Goal: Task Accomplishment & Management: Manage account settings

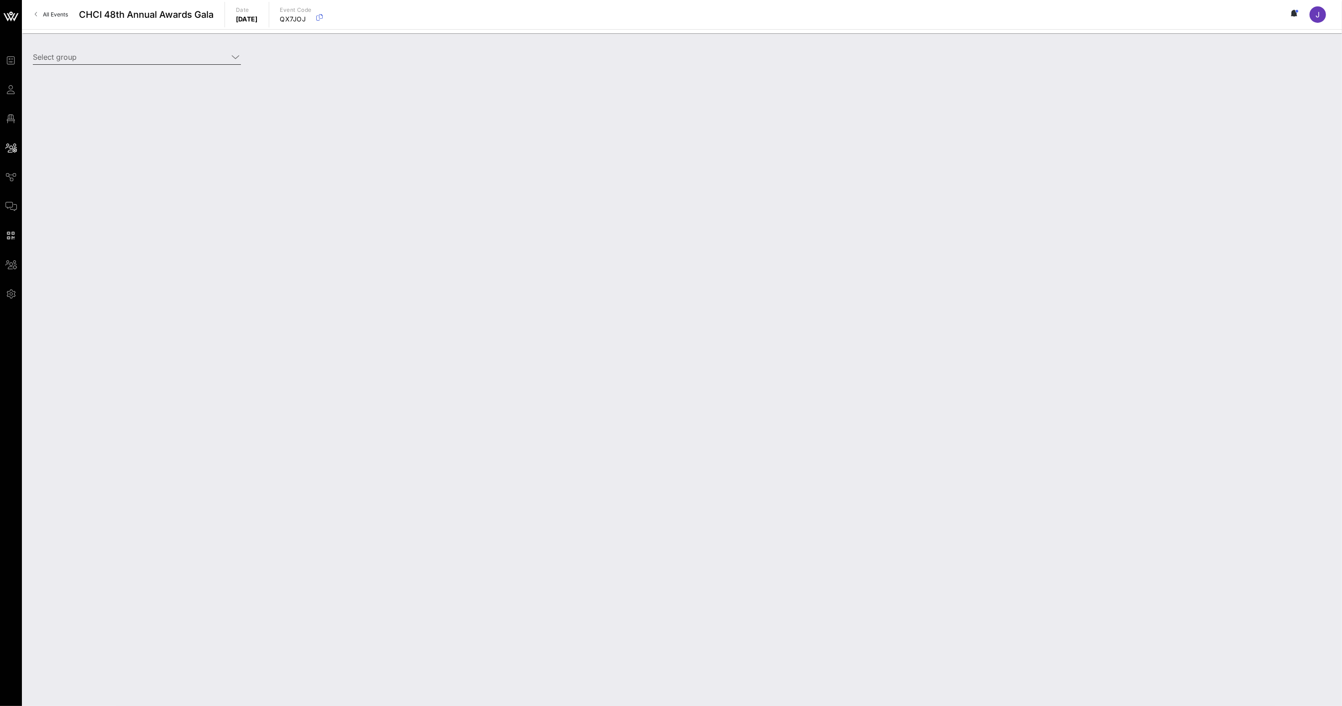
click at [103, 57] on input "Select group" at bounding box center [130, 57] width 195 height 15
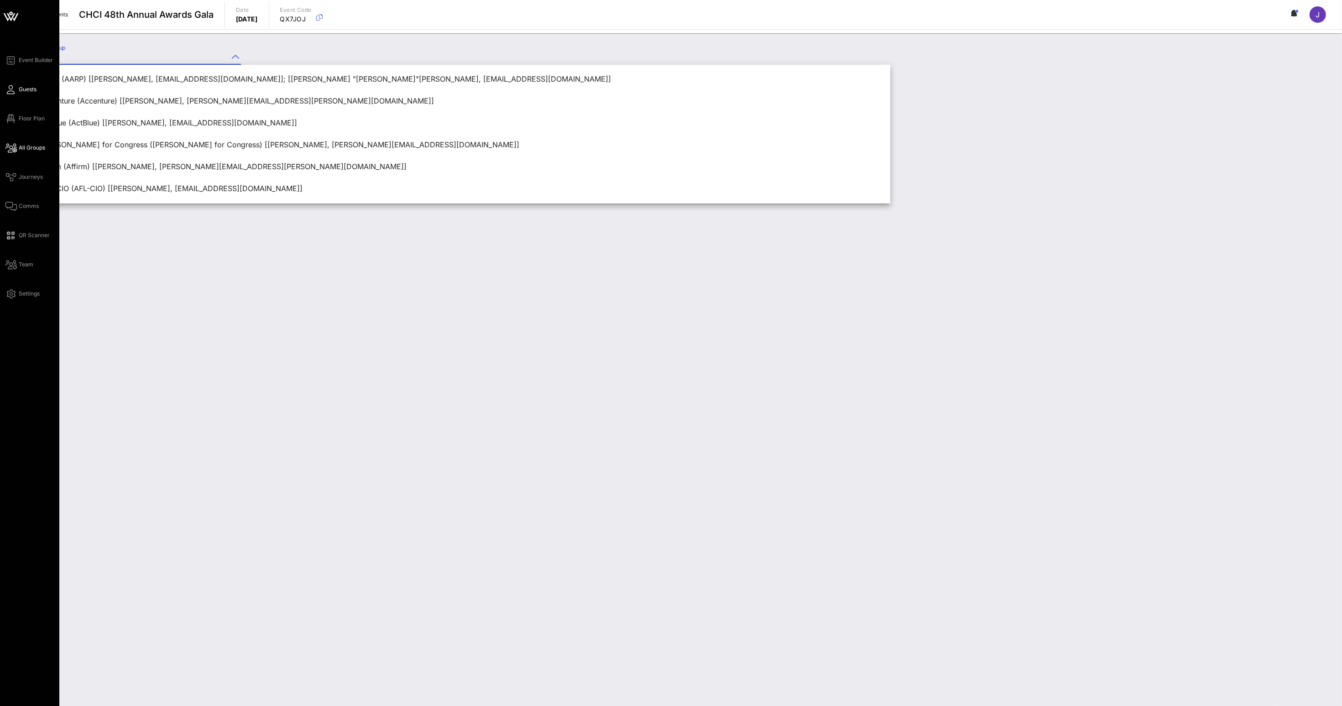
click at [11, 89] on icon at bounding box center [10, 89] width 11 height 1
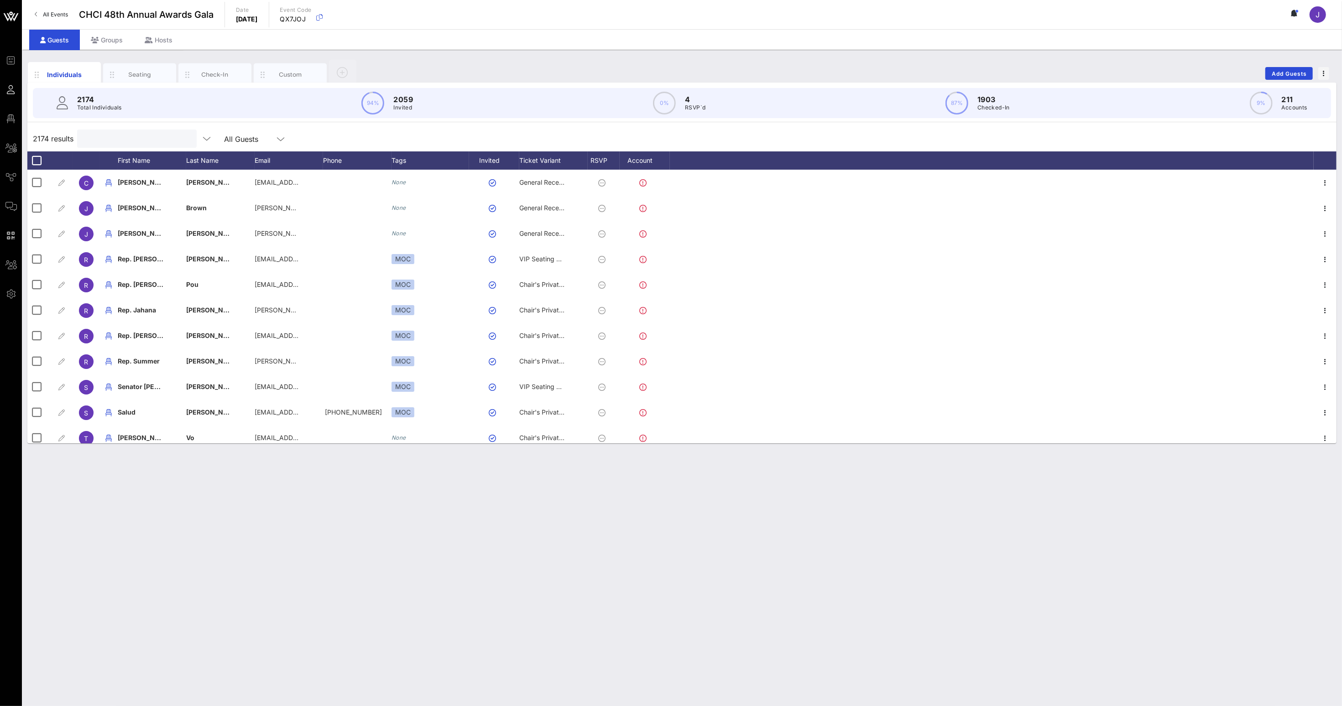
click at [113, 135] on input "text" at bounding box center [136, 139] width 107 height 12
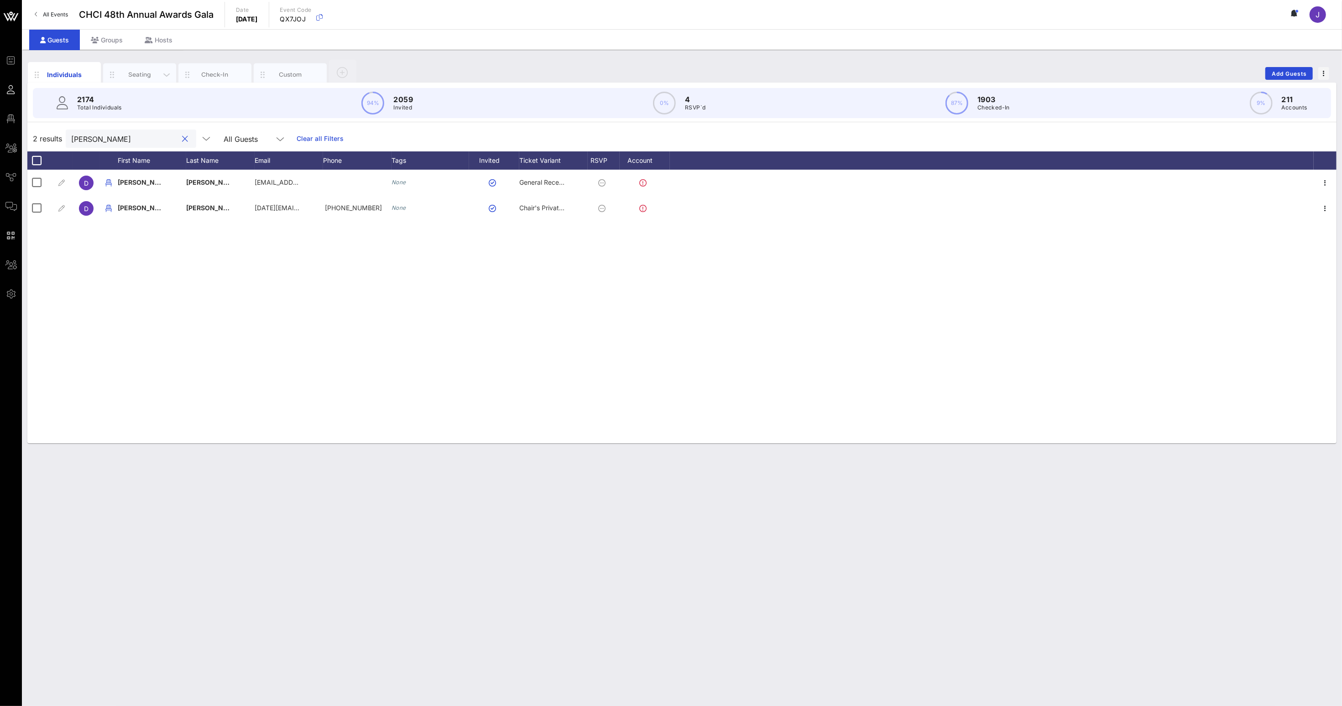
type input "[PERSON_NAME]"
click at [135, 75] on div "Seating" at bounding box center [140, 74] width 41 height 9
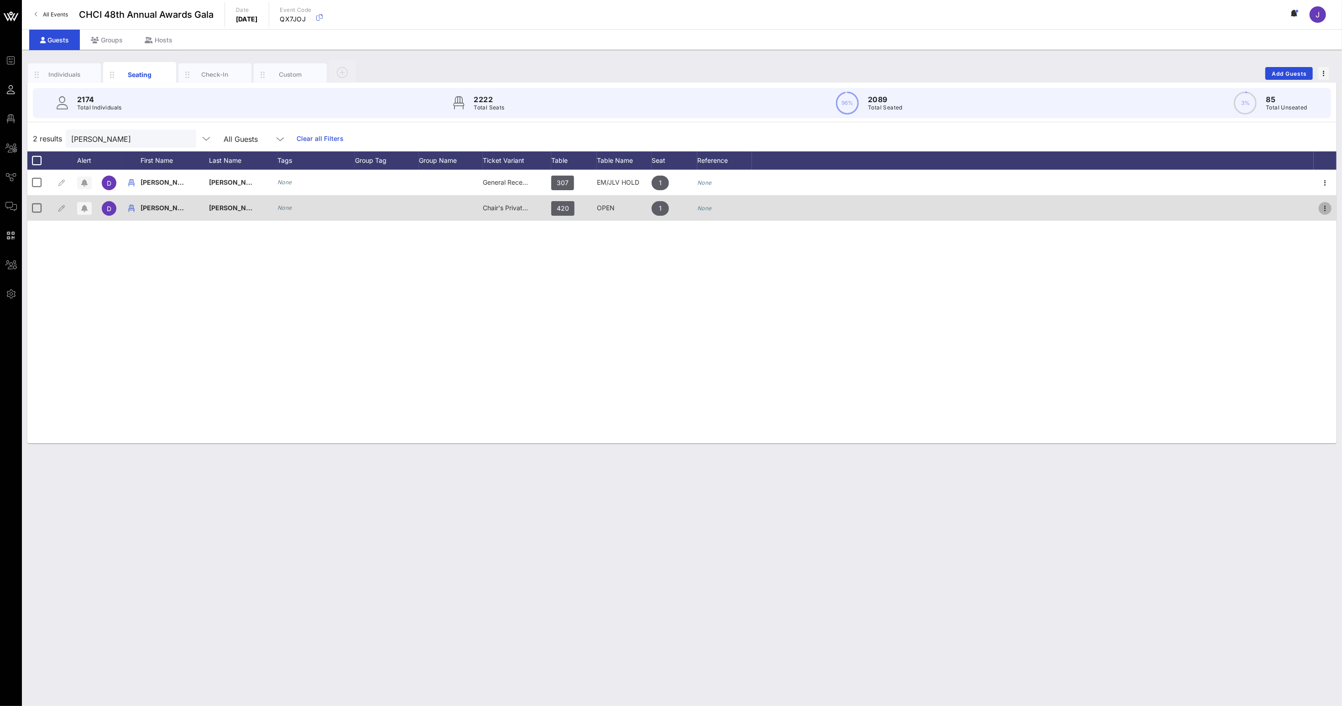
click at [1326, 211] on icon "button" at bounding box center [1324, 208] width 11 height 11
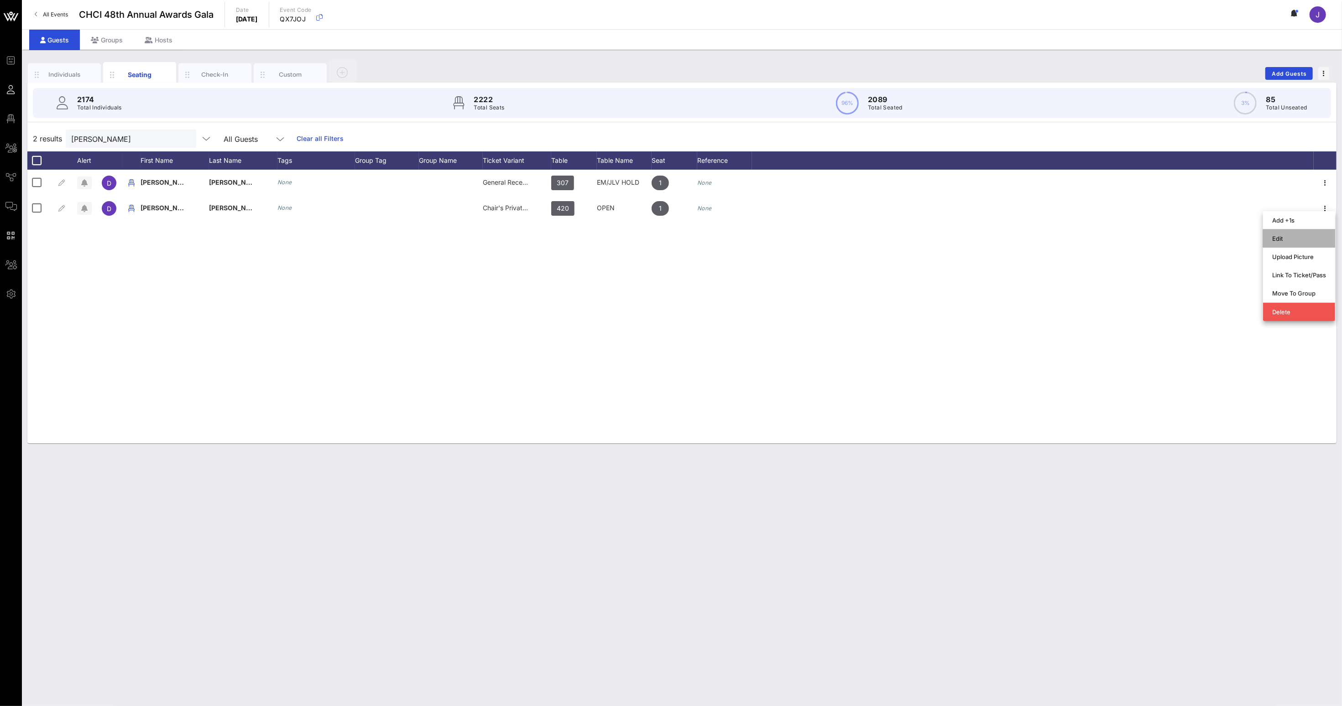
click at [1282, 241] on div "Edit" at bounding box center [1299, 238] width 54 height 7
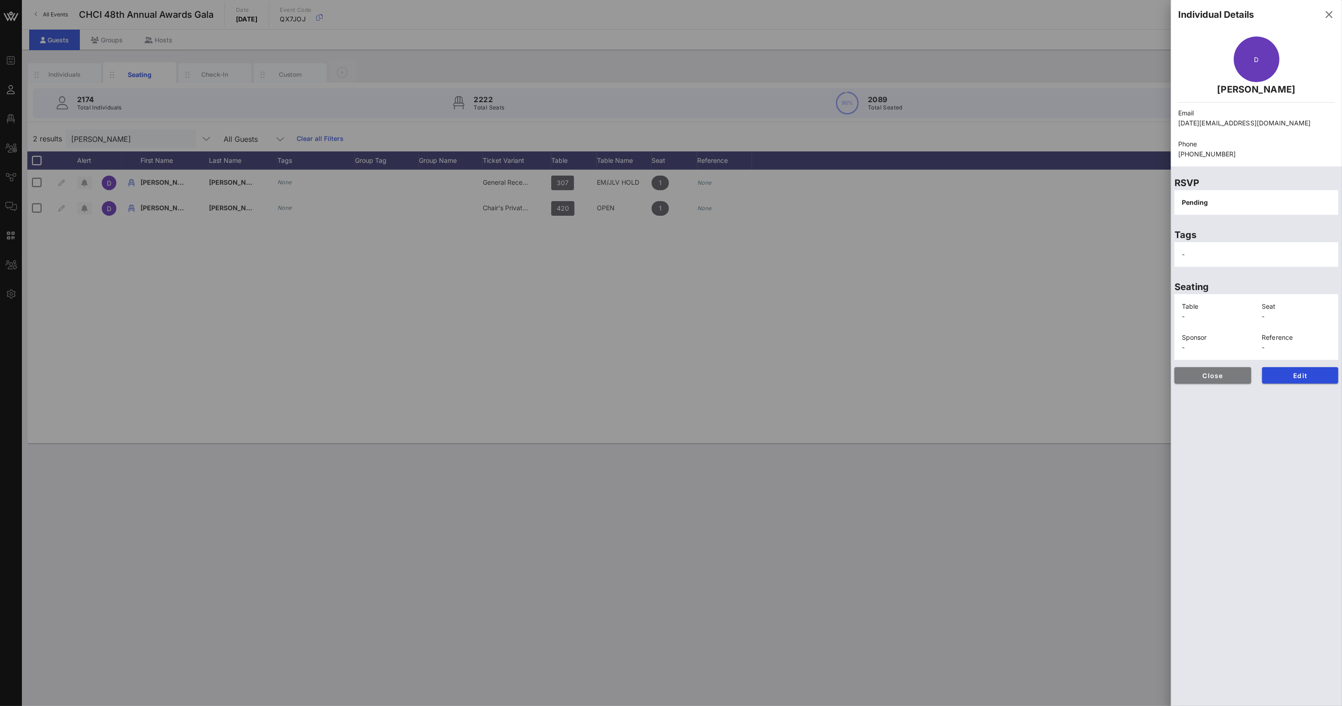
click at [1218, 379] on span "Close" at bounding box center [1212, 376] width 62 height 8
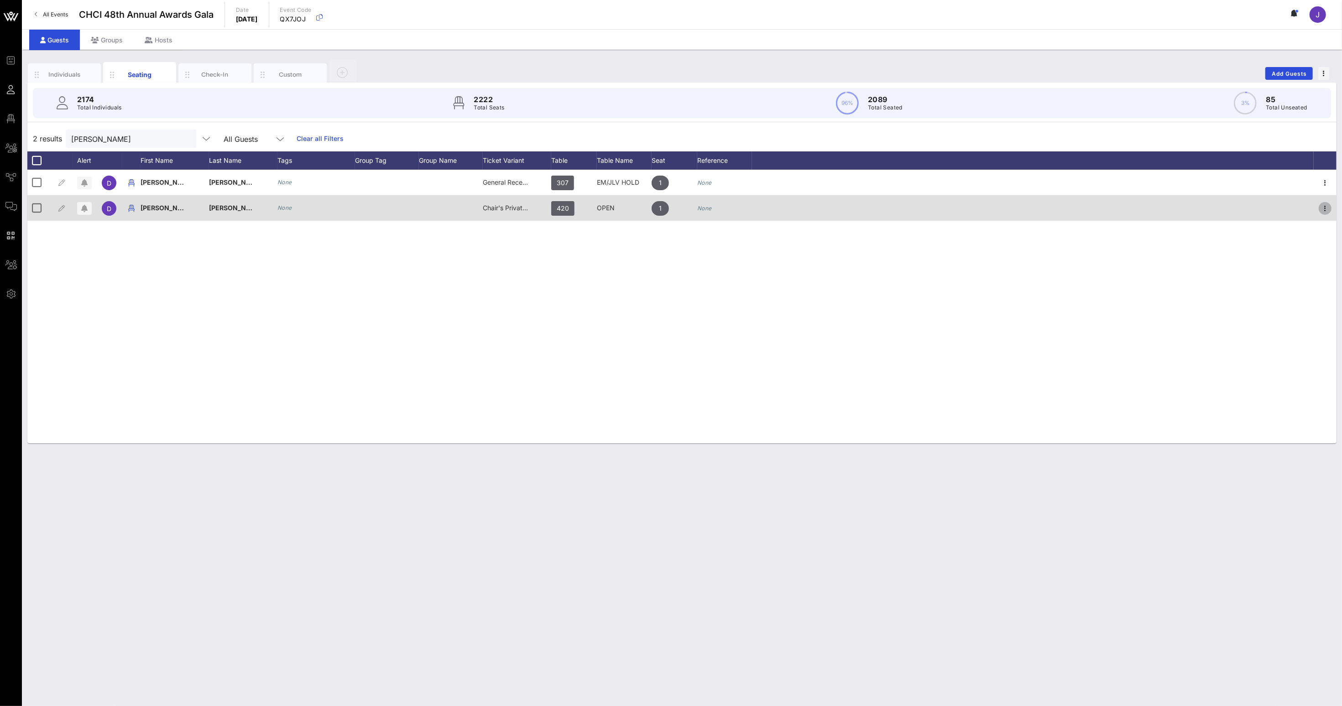
click at [1322, 209] on icon "button" at bounding box center [1324, 208] width 11 height 11
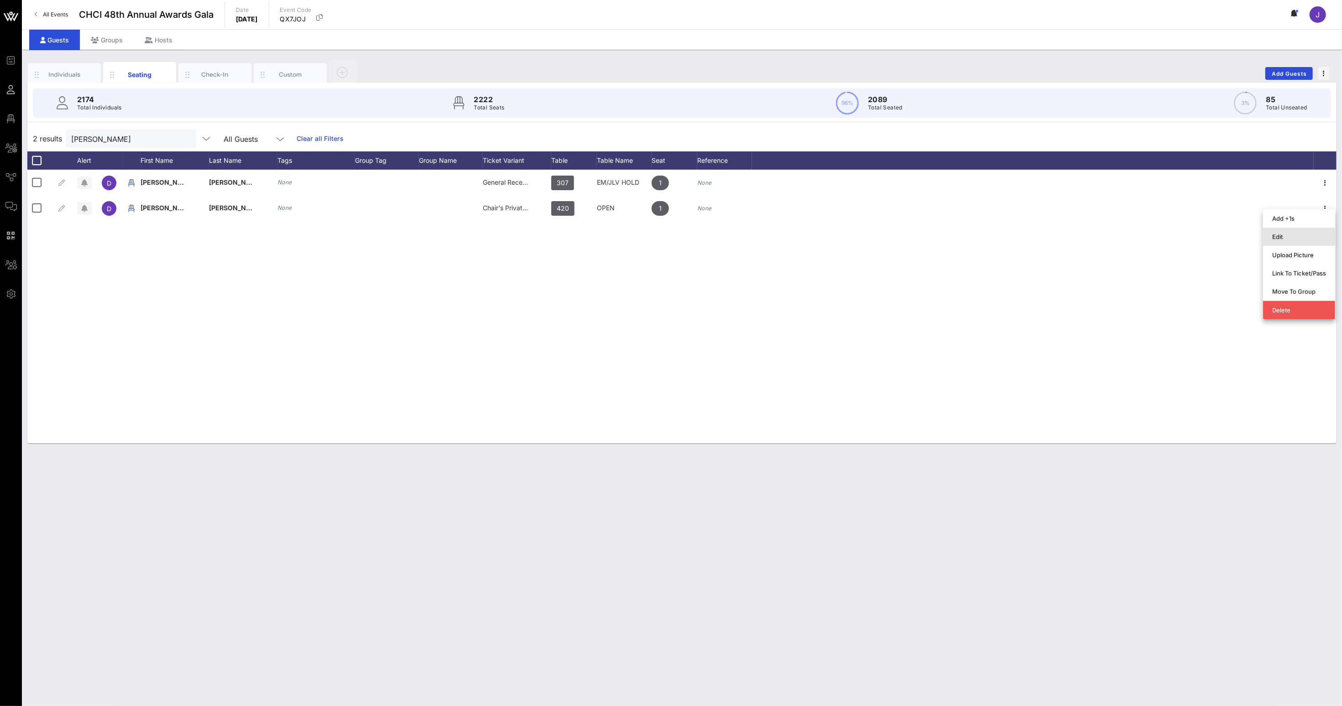
click at [1299, 234] on div "Edit" at bounding box center [1299, 236] width 54 height 7
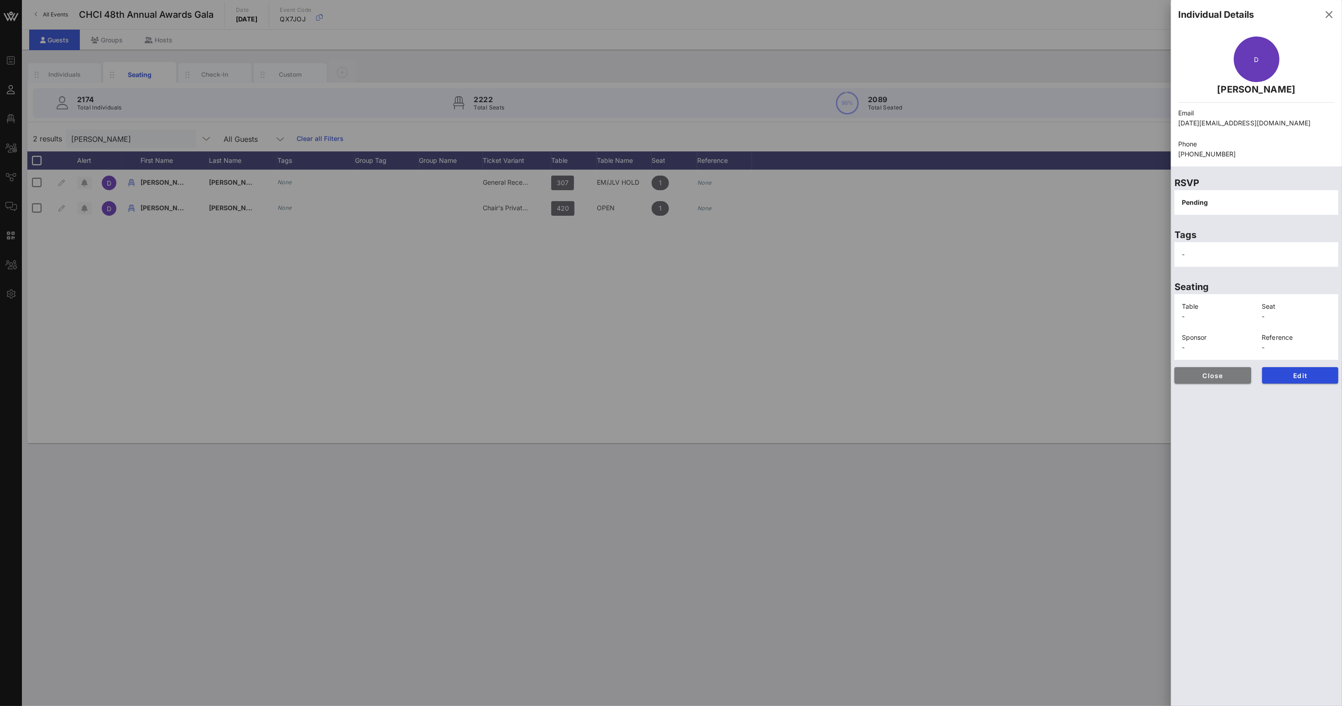
click at [1224, 379] on span "Close" at bounding box center [1212, 376] width 62 height 8
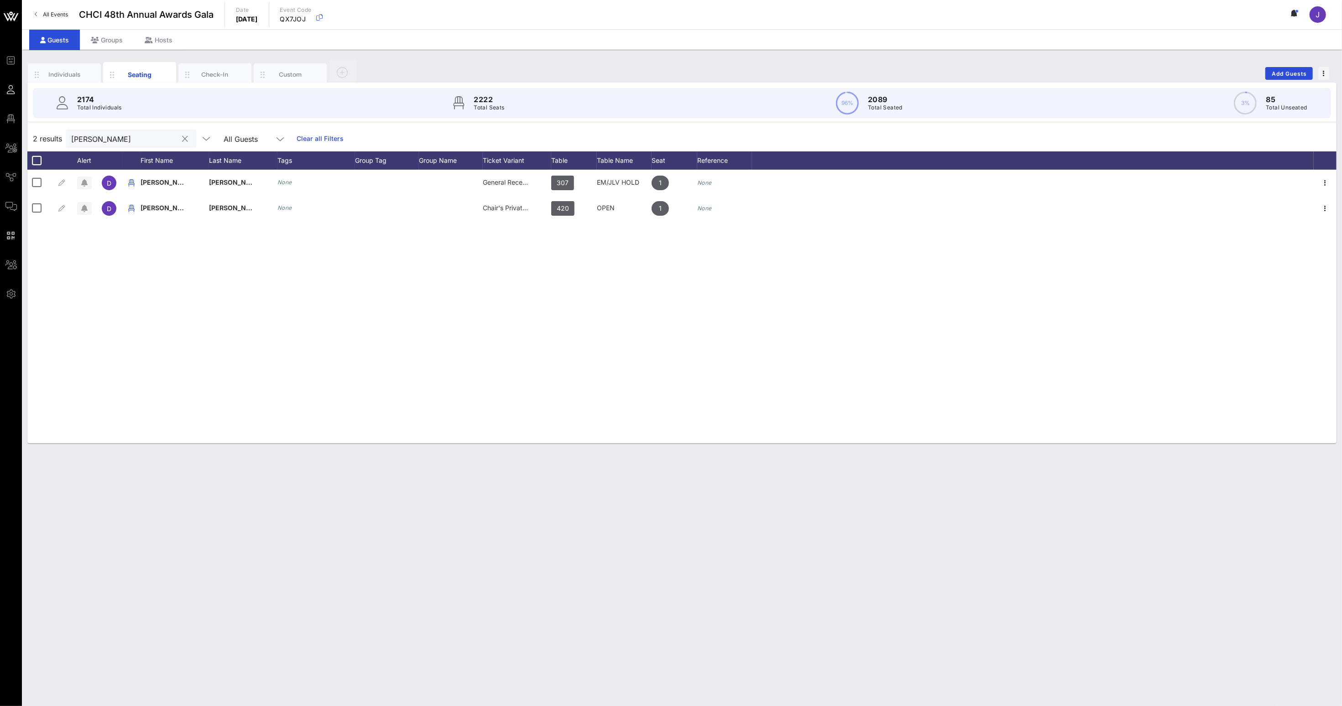
click at [72, 139] on input "[PERSON_NAME]" at bounding box center [124, 139] width 107 height 12
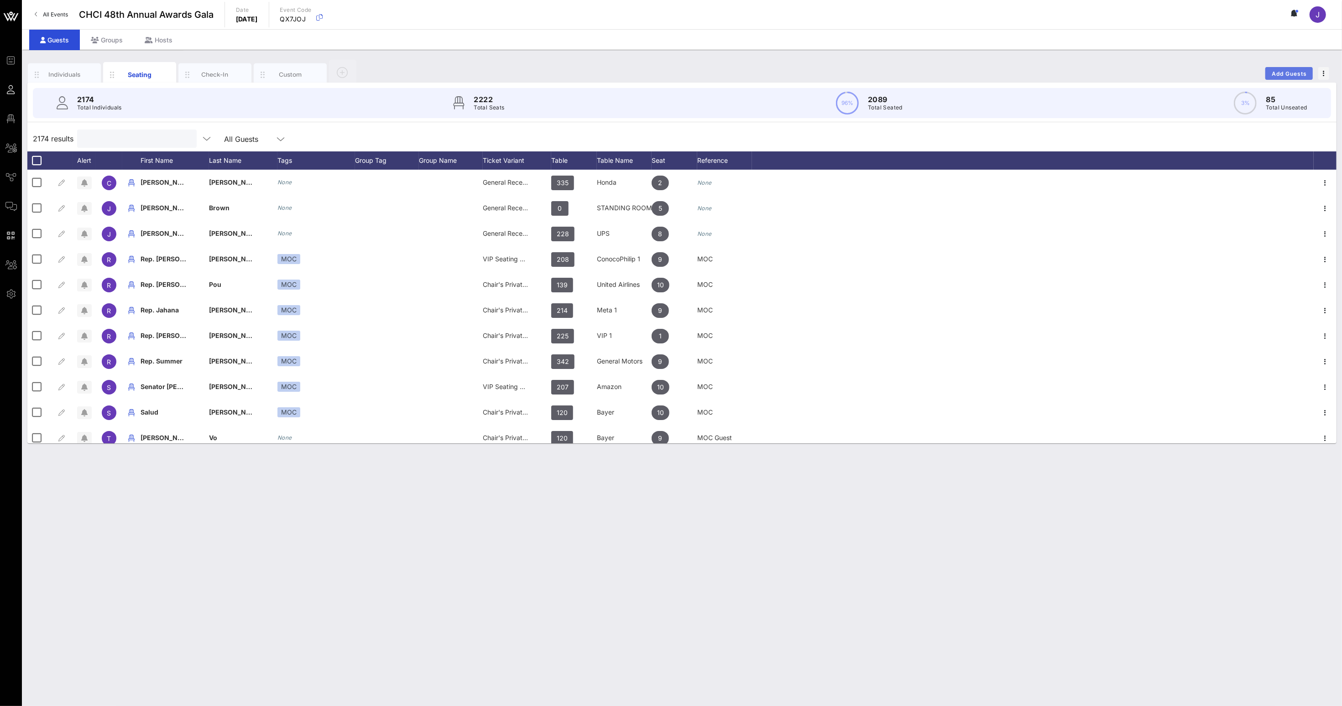
click at [1301, 71] on span "Add Guests" at bounding box center [1289, 73] width 36 height 7
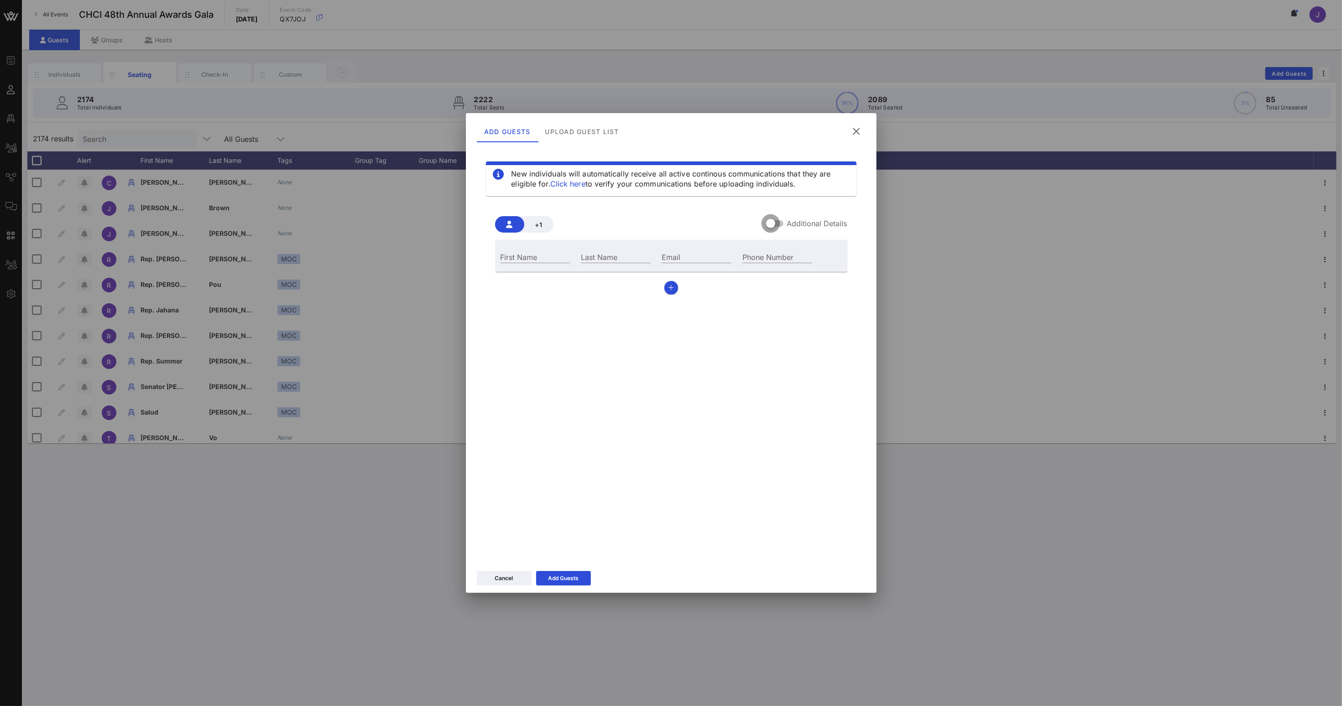
click at [775, 221] on div at bounding box center [771, 224] width 16 height 16
click at [775, 221] on div at bounding box center [780, 224] width 16 height 16
click at [858, 128] on icon at bounding box center [855, 131] width 13 height 12
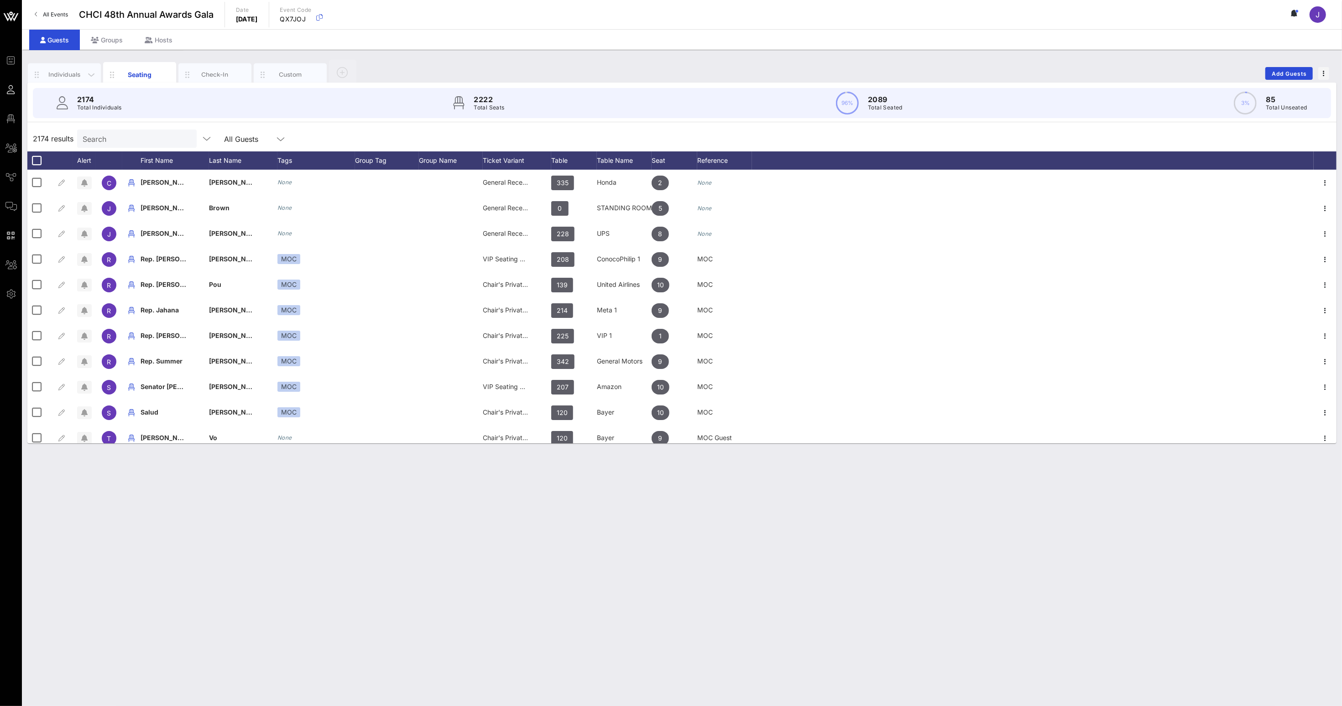
click at [62, 72] on div "Individuals" at bounding box center [64, 74] width 41 height 9
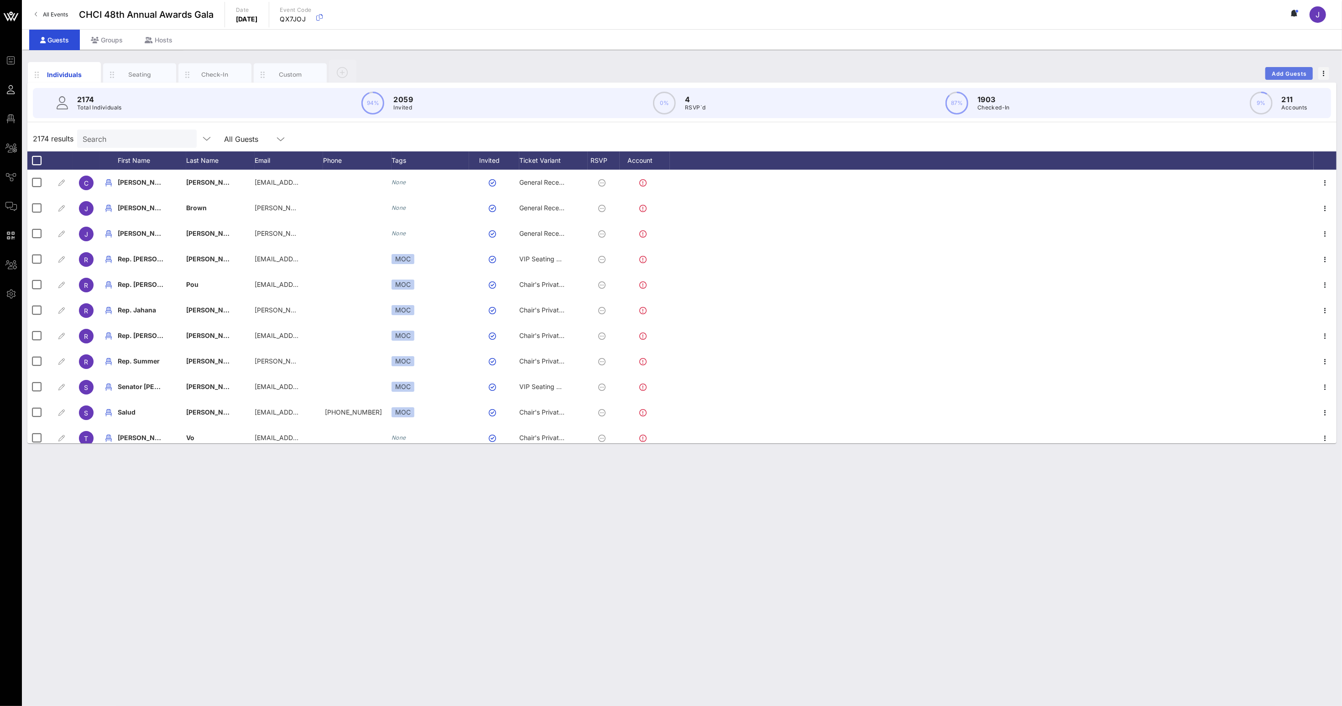
click at [1271, 75] on span "Add Guests" at bounding box center [1289, 73] width 36 height 7
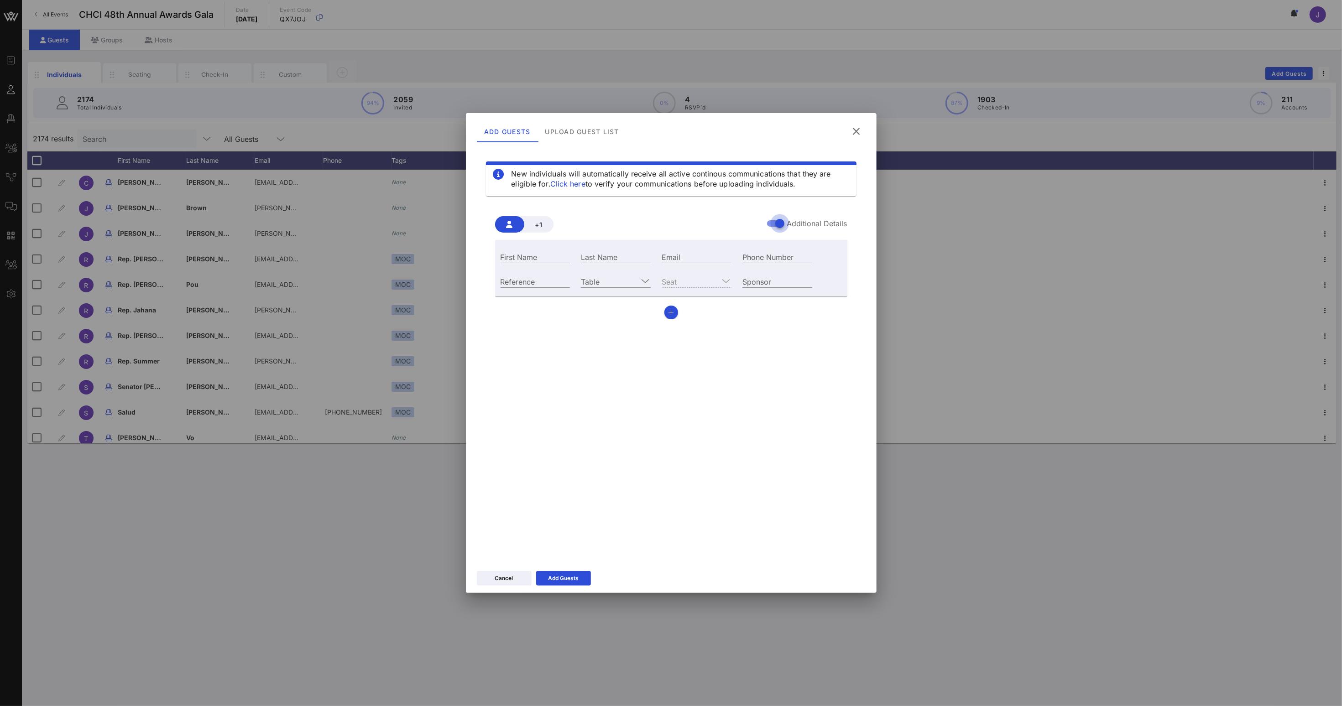
click at [782, 226] on div at bounding box center [780, 224] width 16 height 16
click at [853, 132] on icon at bounding box center [856, 131] width 16 height 15
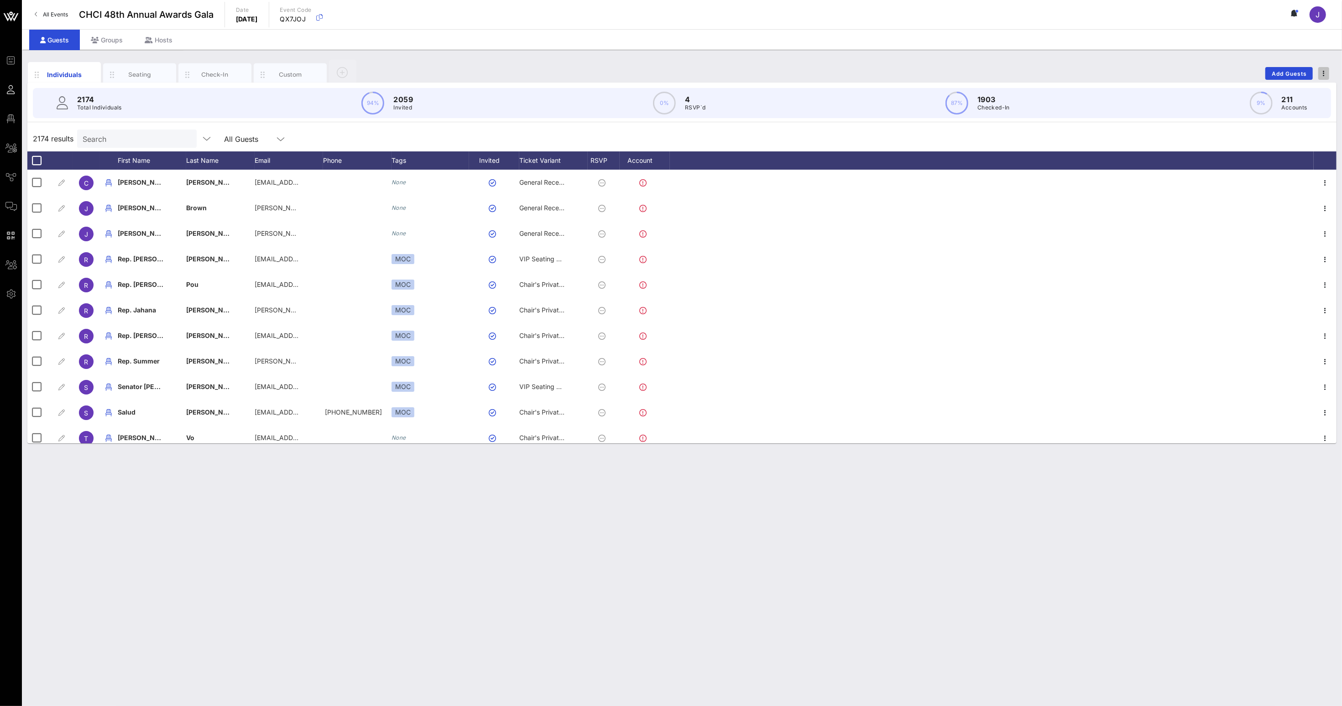
click at [1323, 73] on icon "button" at bounding box center [1323, 73] width 2 height 6
click at [1321, 84] on div "Export To CSV" at bounding box center [1307, 89] width 44 height 15
click at [287, 74] on div "Custom" at bounding box center [290, 74] width 41 height 9
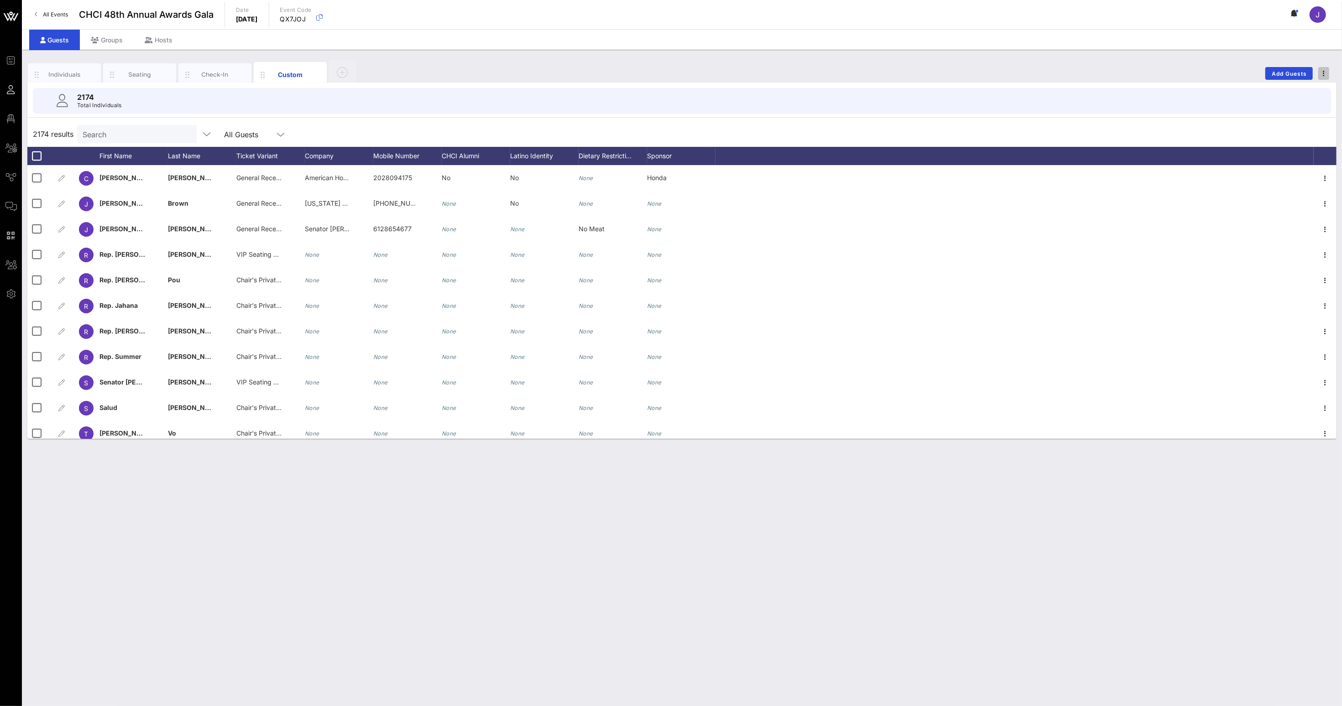
click at [1328, 72] on span "button" at bounding box center [1323, 73] width 11 height 6
click at [1306, 92] on div "Export To CSV" at bounding box center [1307, 89] width 44 height 7
